Goal: Task Accomplishment & Management: Complete application form

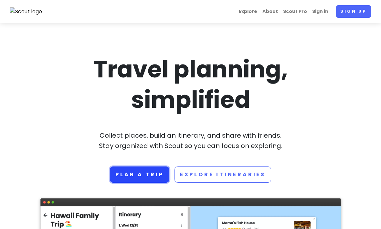
click at [144, 174] on link "Plan a trip" at bounding box center [140, 174] width 60 height 16
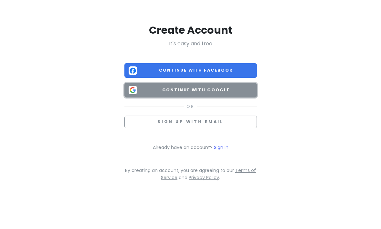
click at [192, 91] on span "Continue with Google" at bounding box center [196, 90] width 113 height 6
click at [188, 91] on span "Continue with Google" at bounding box center [196, 90] width 113 height 6
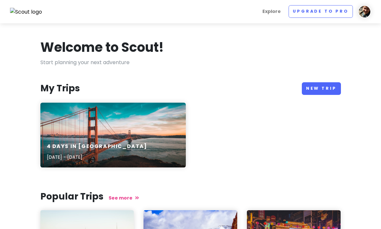
click at [85, 159] on p "Jul 7, 2023 - Feb 11, 2020" at bounding box center [97, 156] width 101 height 7
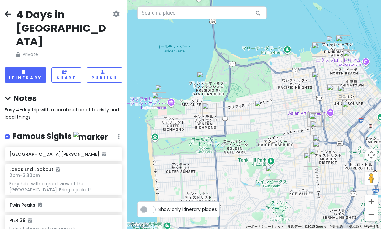
click at [4, 16] on div "4 Days in San Francisco Private Change Dates Make a Copy Delete Trip Go Pro ⚡️ …" at bounding box center [63, 114] width 127 height 229
click at [11, 12] on div "4 Days in San Francisco Private Change Dates Make a Copy Delete Trip Go Pro ⚡️ …" at bounding box center [63, 33] width 117 height 50
click at [9, 13] on icon at bounding box center [8, 13] width 6 height 5
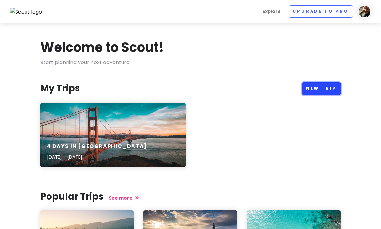
click at [328, 85] on link "New Trip" at bounding box center [321, 88] width 39 height 13
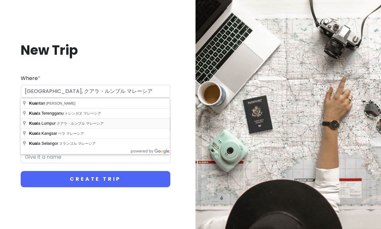
type input "マレーシア クアラ・ルンプル"
type input "クアラ・ルンプル Trip"
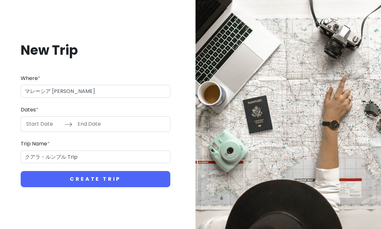
click at [40, 122] on input "Start Date" at bounding box center [44, 123] width 42 height 15
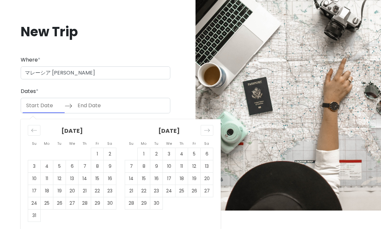
scroll to position [19, 0]
click at [195, 154] on td "5" at bounding box center [194, 154] width 13 height 12
type input "09/05/2025"
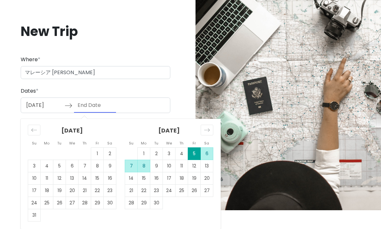
click at [142, 164] on td "8" at bounding box center [144, 166] width 13 height 12
type input "09/08/2025"
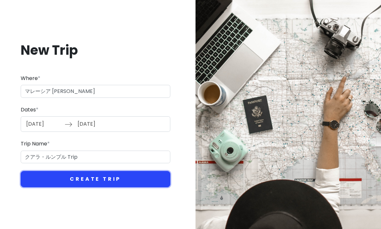
click at [88, 180] on button "Create Trip" at bounding box center [96, 179] width 150 height 16
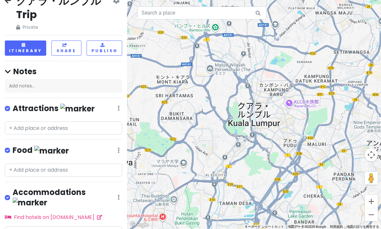
scroll to position [36, 0]
